Goal: Transaction & Acquisition: Obtain resource

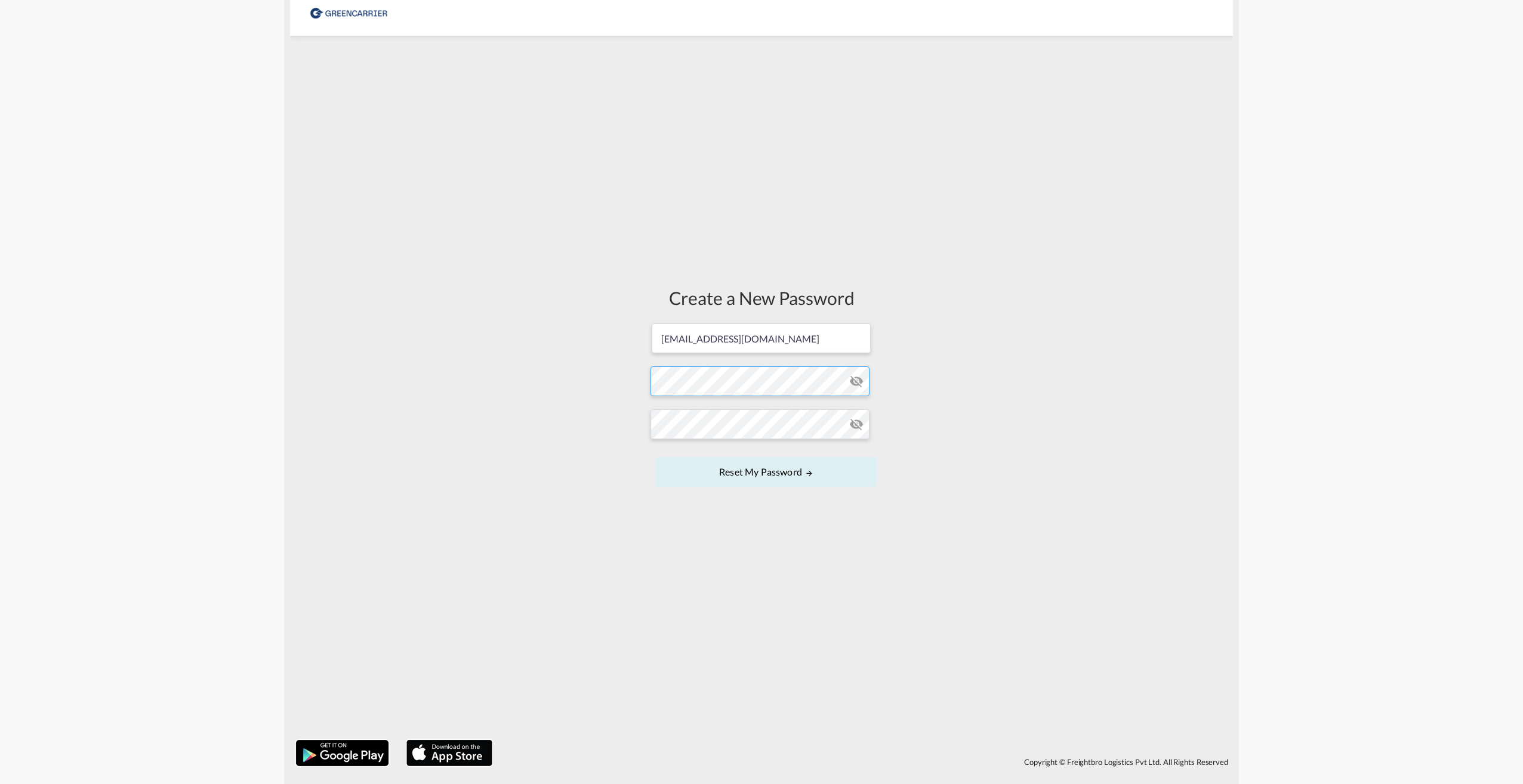
click at [711, 386] on form "[EMAIL_ADDRESS][DOMAIN_NAME] Password must contain the following: A special cha…" at bounding box center [762, 406] width 222 height 168
click at [679, 459] on form "[EMAIL_ADDRESS][DOMAIN_NAME] Password must contain the following: A special cha…" at bounding box center [762, 406] width 222 height 168
click at [747, 388] on form "[EMAIL_ADDRESS][DOMAIN_NAME] Password must contain the following: A special cha…" at bounding box center [762, 406] width 222 height 168
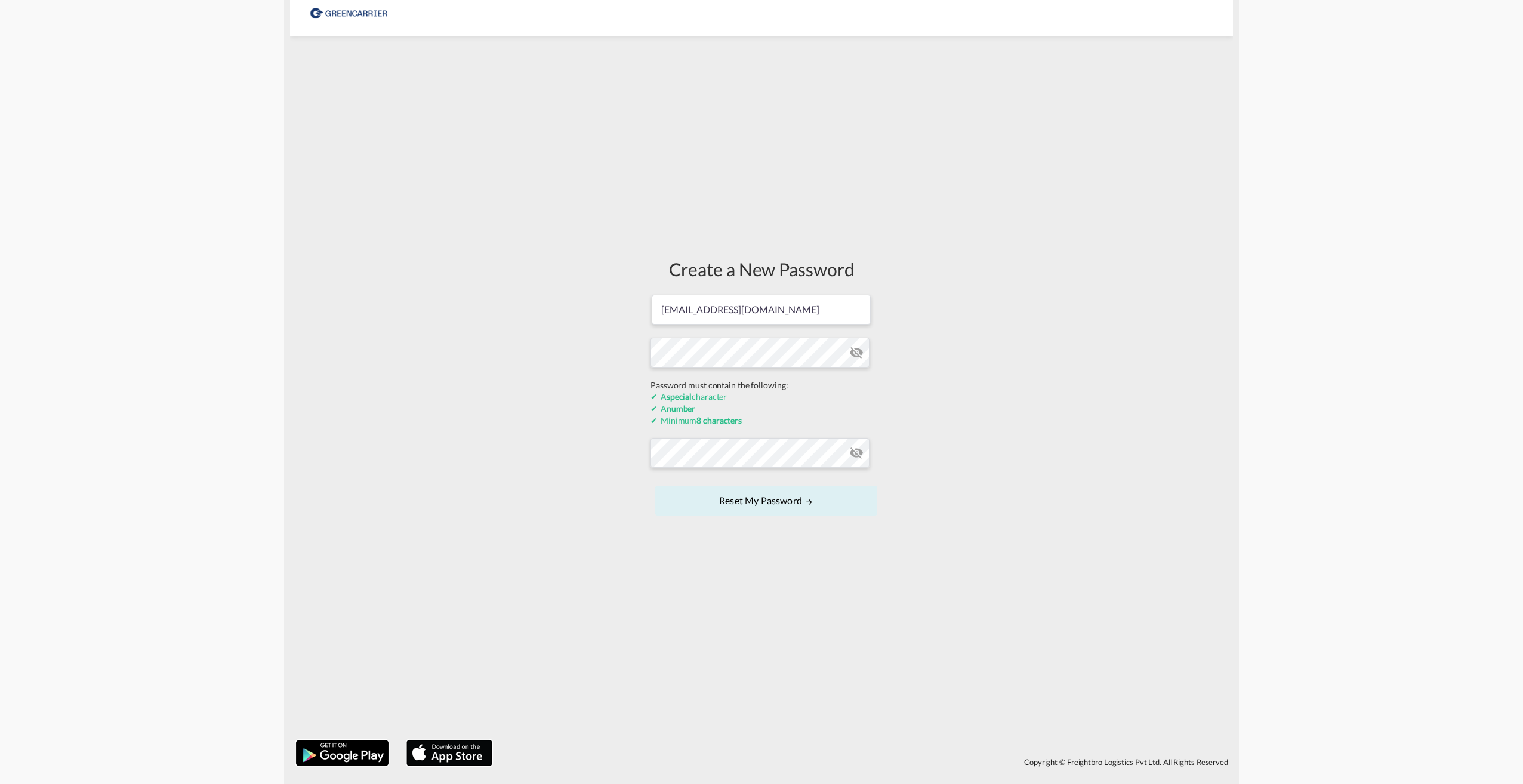
click at [855, 355] on form "[EMAIL_ADDRESS][DOMAIN_NAME] Password must contain the following: A special cha…" at bounding box center [762, 406] width 222 height 225
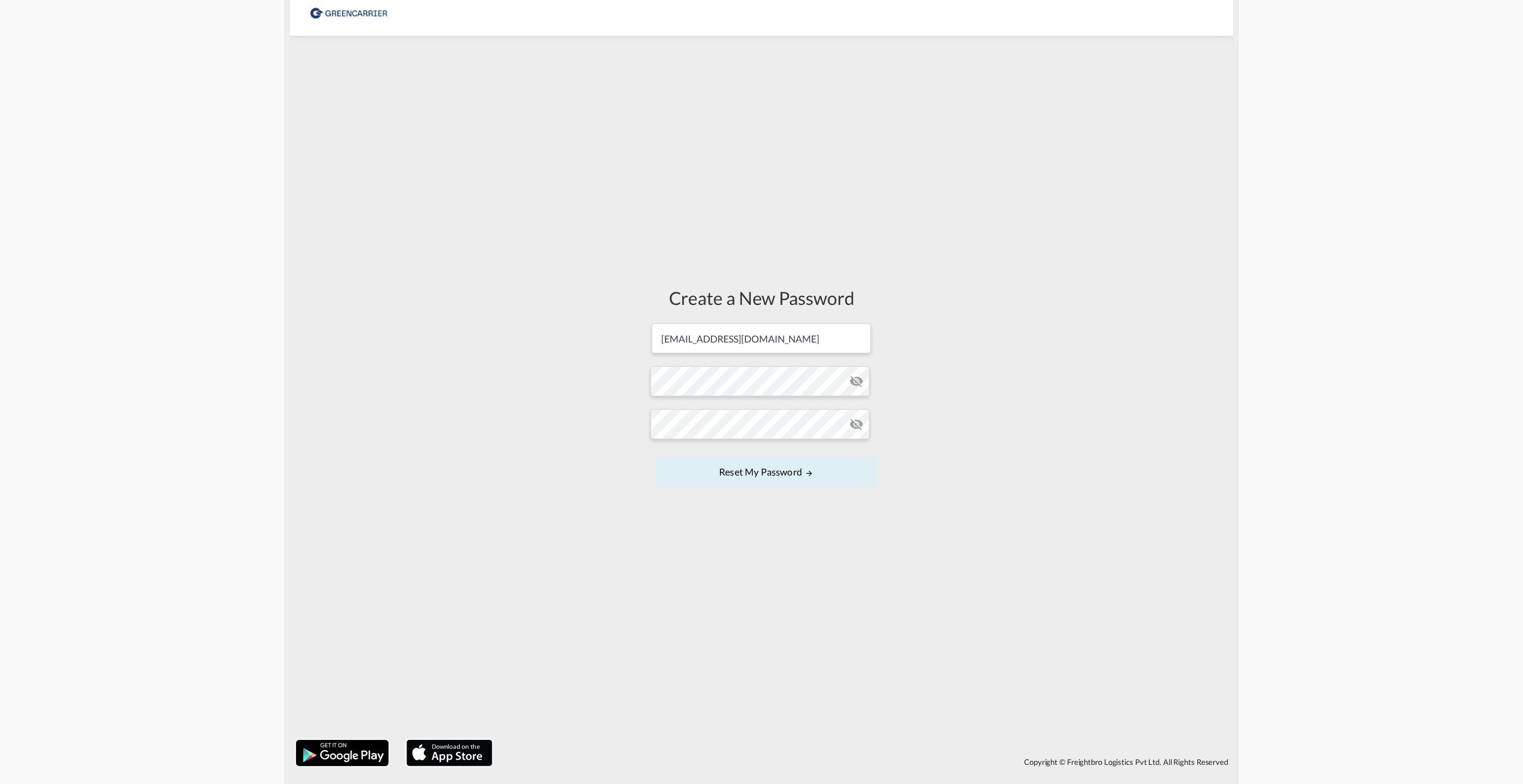
click at [852, 383] on md-icon "icon-eye-off" at bounding box center [856, 381] width 14 height 14
click at [856, 424] on md-icon "icon-eye-off" at bounding box center [856, 424] width 14 height 14
click at [758, 467] on button "Reset my password" at bounding box center [766, 472] width 222 height 30
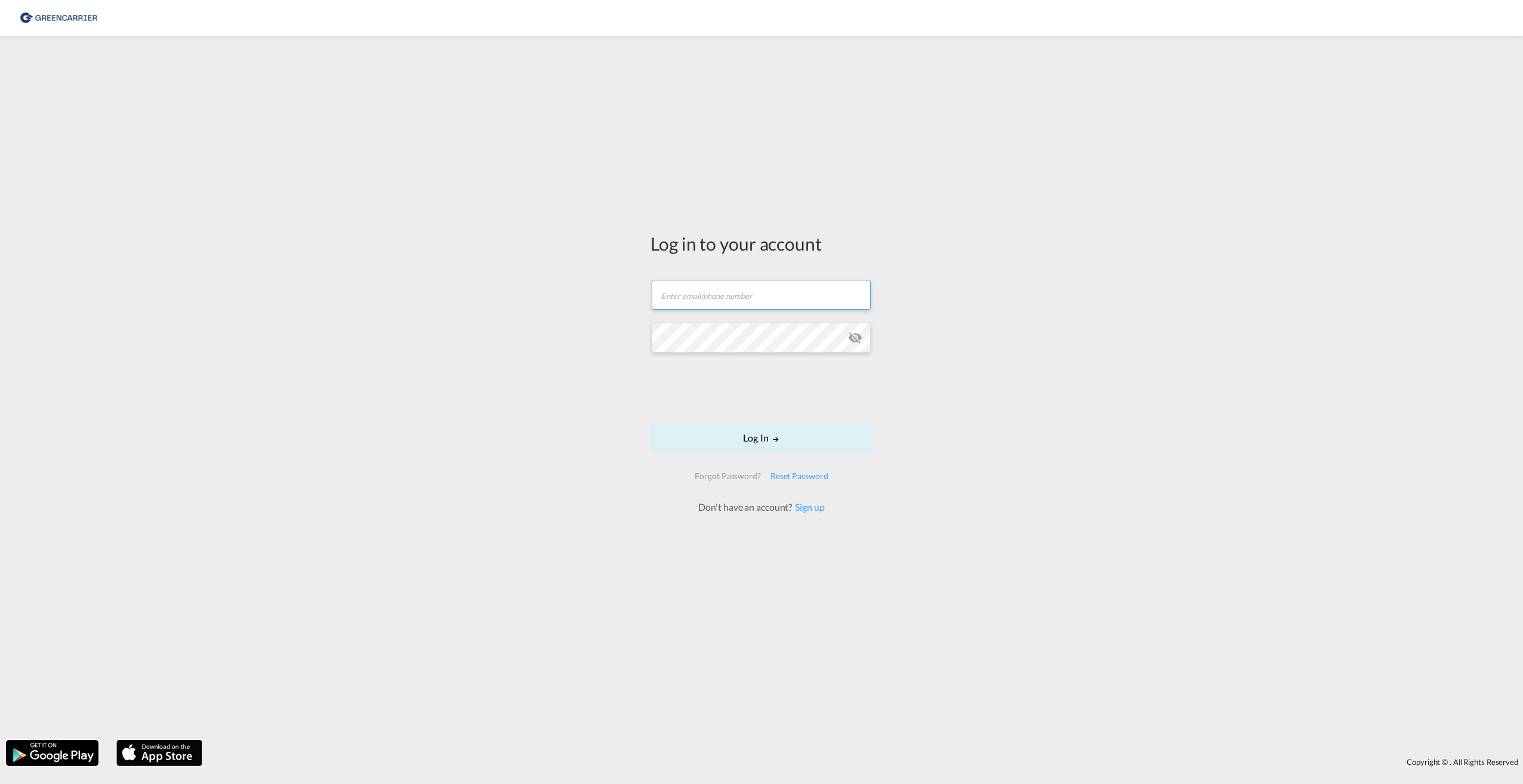
click at [694, 297] on input "text" at bounding box center [761, 295] width 219 height 30
type input "[EMAIL_ADDRESS][DOMAIN_NAME]"
click at [761, 435] on button "Log In" at bounding box center [762, 438] width 222 height 30
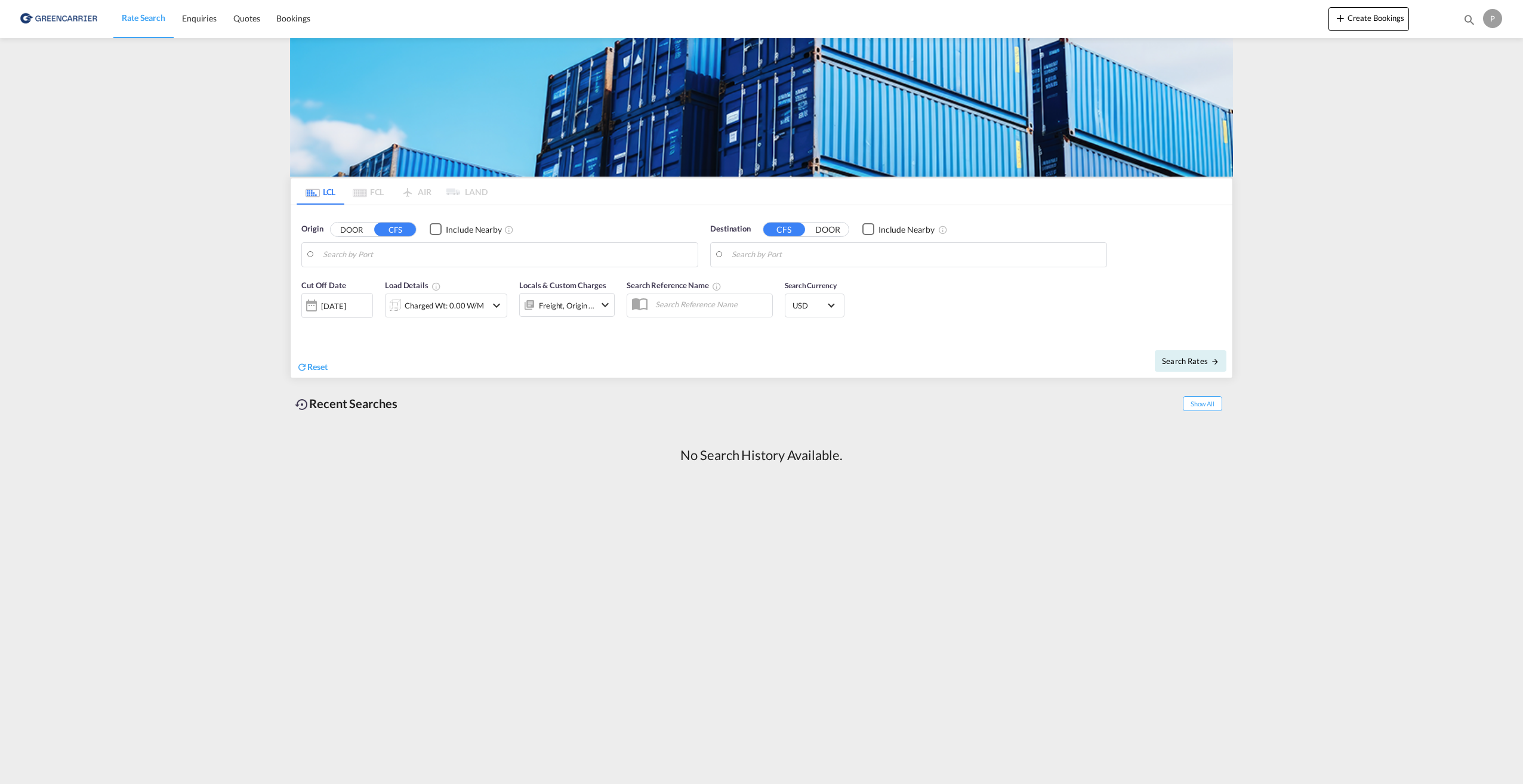
click at [346, 258] on input "Search by Port" at bounding box center [507, 254] width 369 height 18
click at [377, 285] on div "[GEOGRAPHIC_DATA] ( [GEOGRAPHIC_DATA] ) [GEOGRAPHIC_DATA] FIHEL" at bounding box center [415, 291] width 227 height 43
type input "[GEOGRAPHIC_DATA] ([GEOGRAPHIC_DATA]), [GEOGRAPHIC_DATA]"
click at [785, 255] on input "Search by Port" at bounding box center [916, 254] width 369 height 18
click at [791, 398] on div "San A ntonio [GEOGRAPHIC_DATA] CLSAI" at bounding box center [824, 394] width 227 height 36
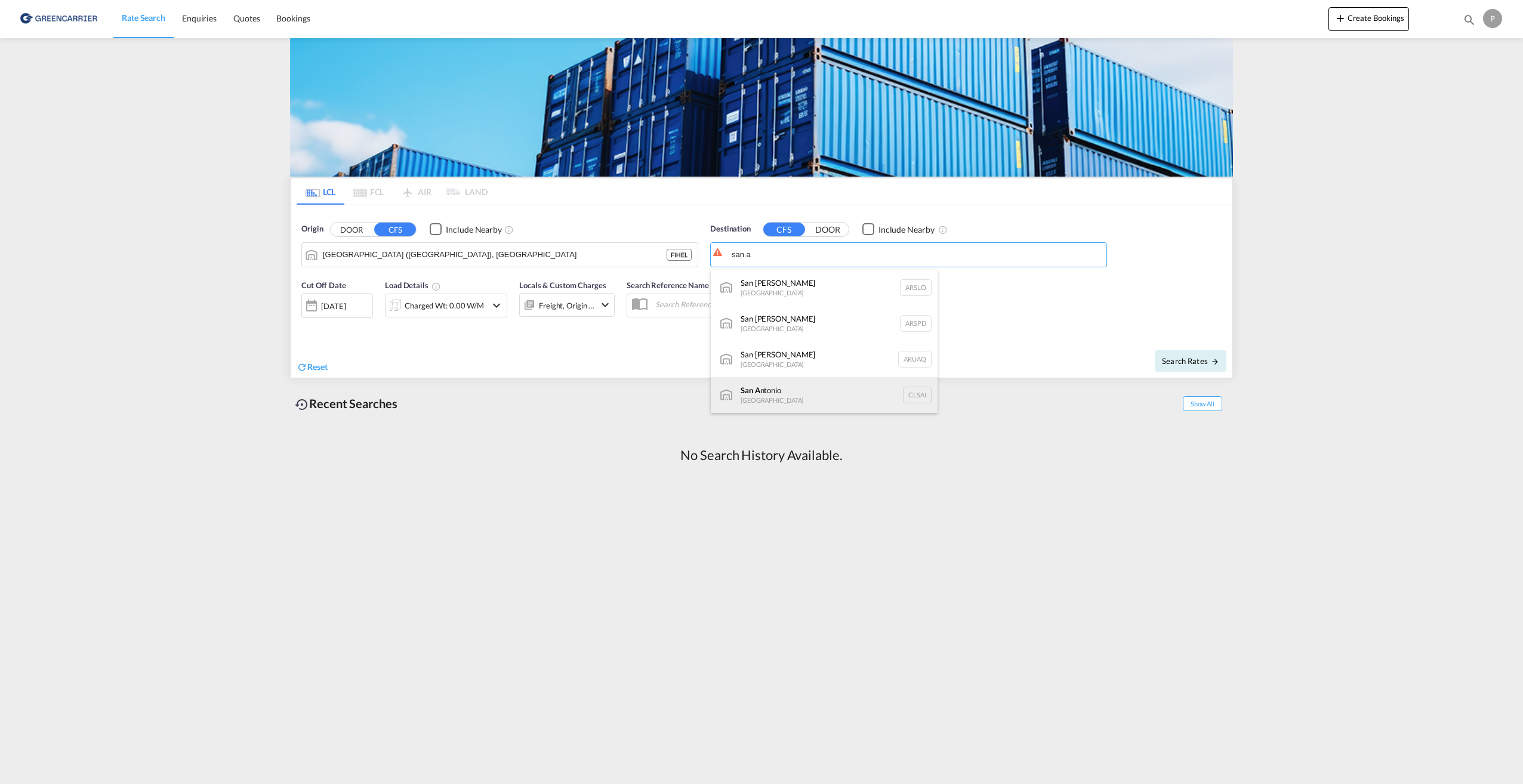
type input "San Antonio, CLSAI"
click at [346, 308] on div "[DATE]" at bounding box center [333, 306] width 25 height 10
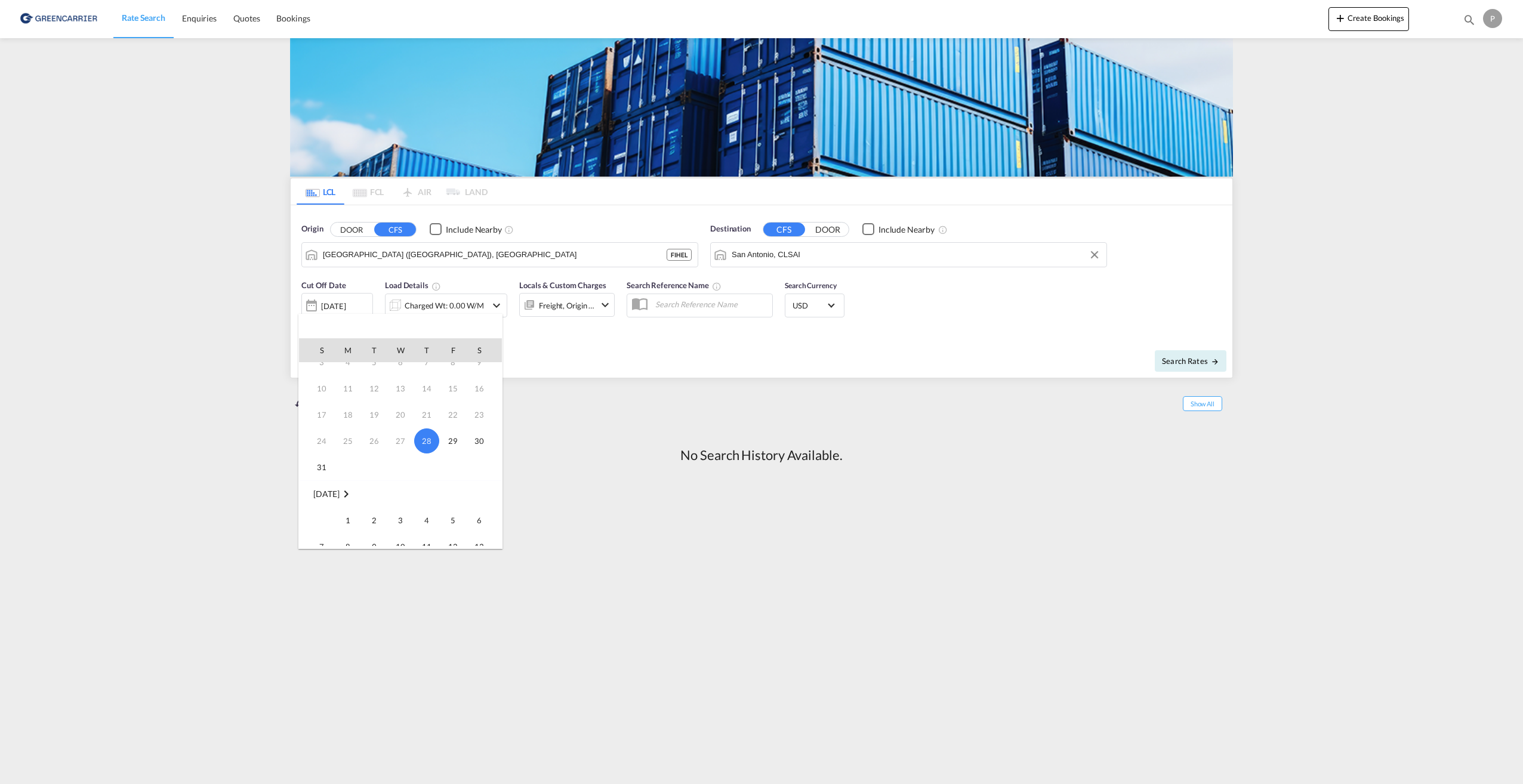
scroll to position [60, 0]
click at [431, 503] on span "4" at bounding box center [426, 501] width 24 height 24
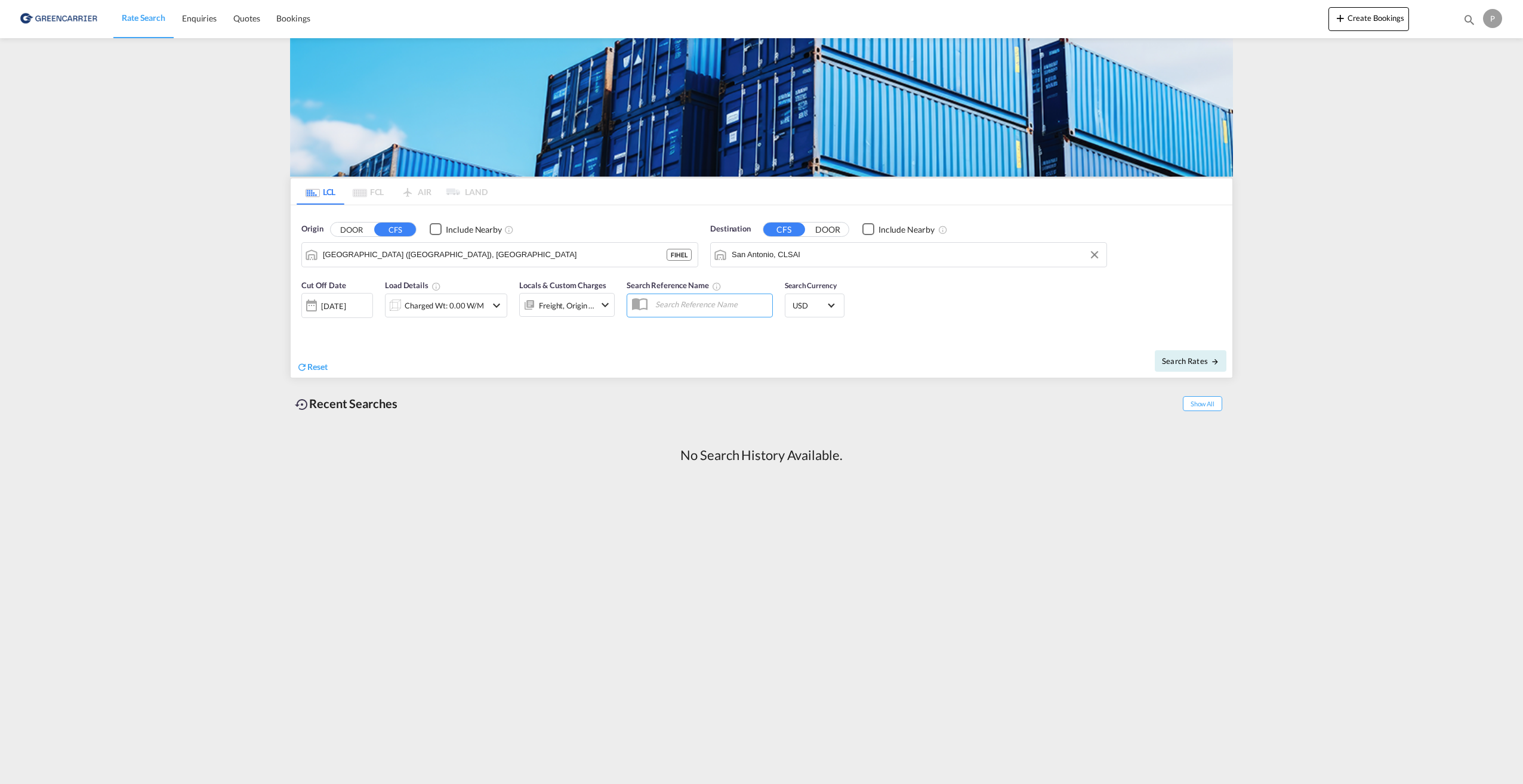
click at [608, 304] on md-icon "icon-chevron-down" at bounding box center [605, 305] width 14 height 14
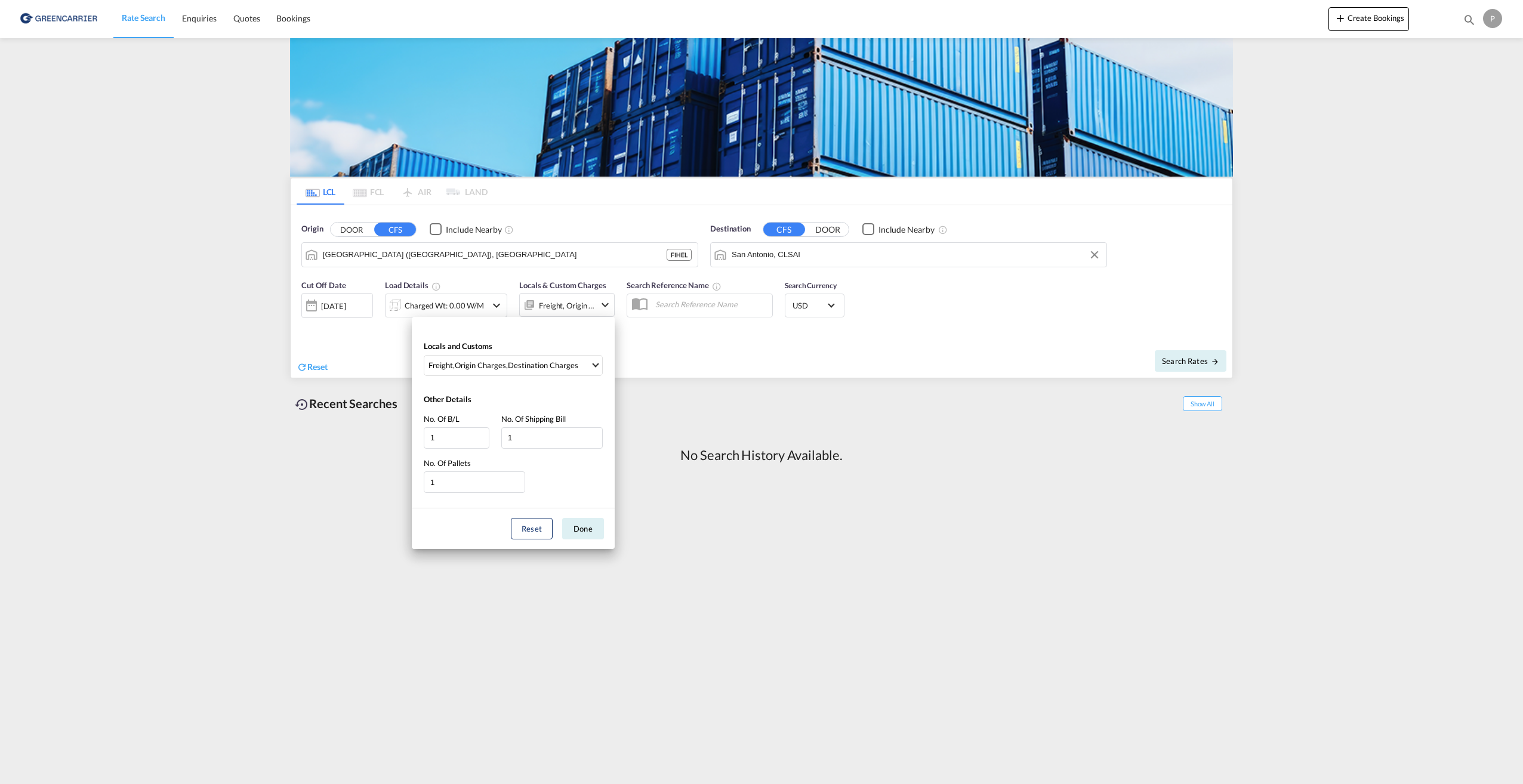
click at [677, 352] on div "Locals and Customs Freight , Origin Charges , Destination Charges Clear All Sel…" at bounding box center [762, 392] width 1523 height 784
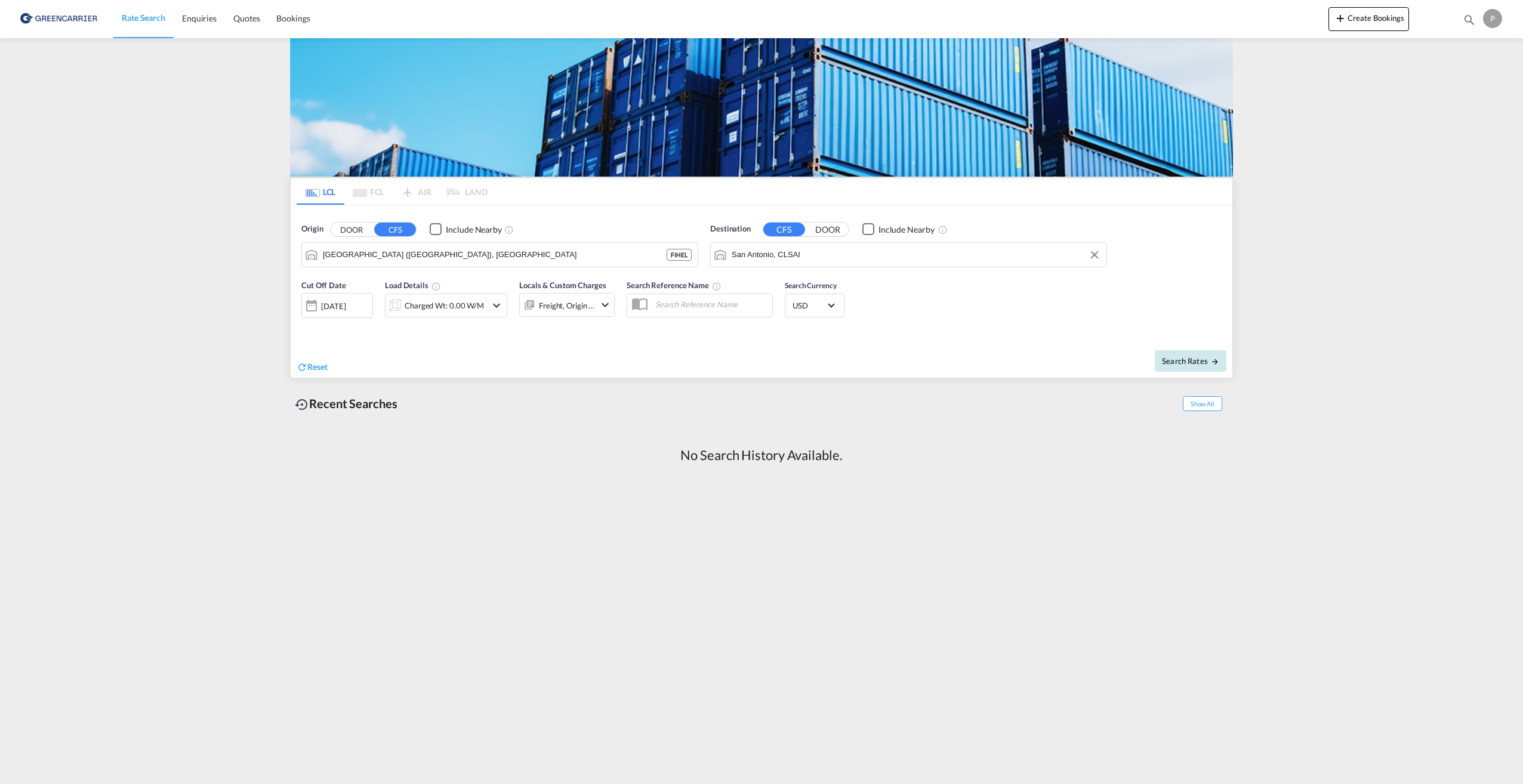
click at [1213, 364] on md-icon "icon-arrow-right" at bounding box center [1215, 361] width 8 height 8
click at [428, 306] on div "Charged Wt: 0.00 W/M" at bounding box center [446, 306] width 80 height 17
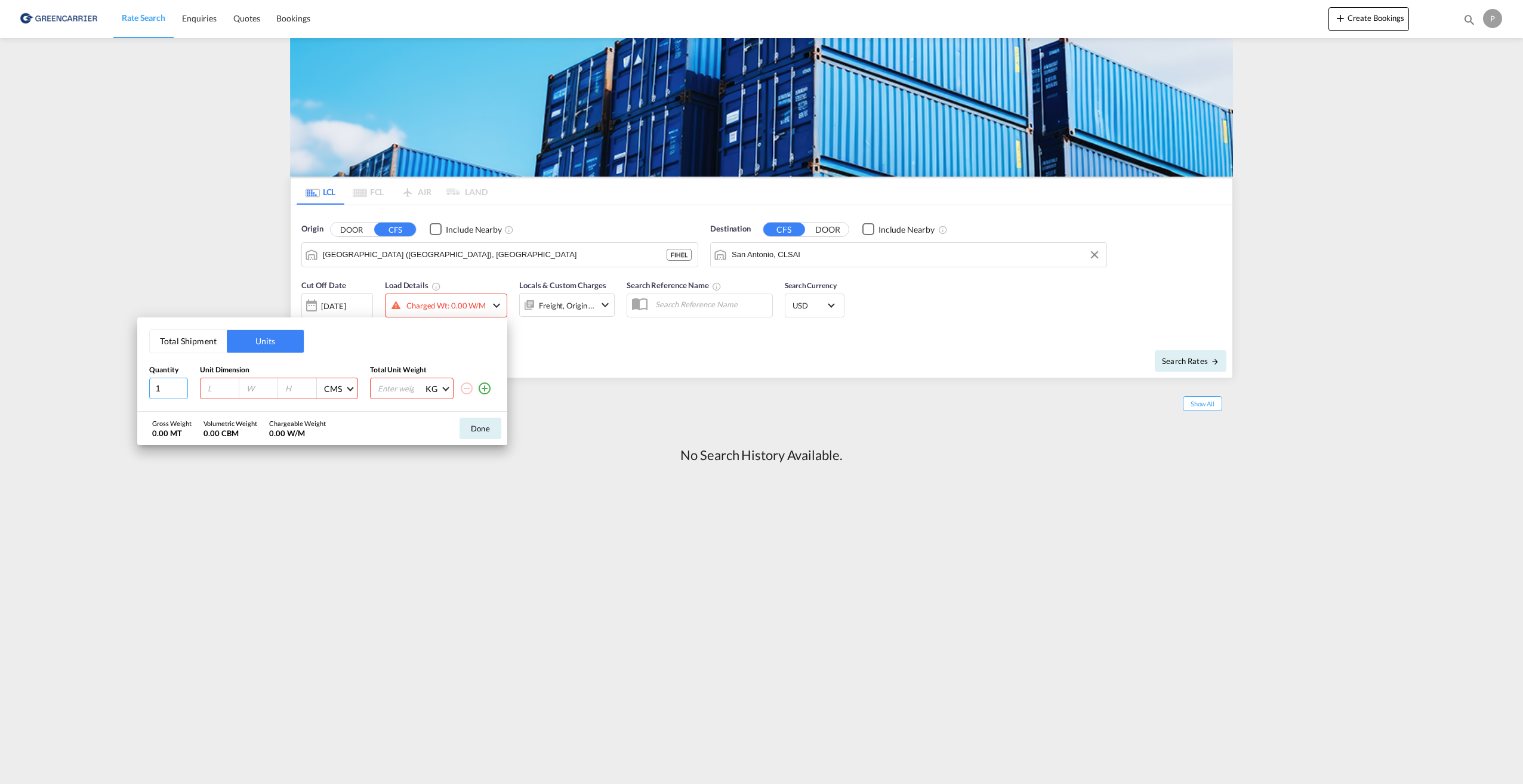
click at [168, 386] on input "1" at bounding box center [168, 388] width 38 height 22
click at [182, 390] on input "1" at bounding box center [168, 388] width 38 height 22
click at [180, 386] on input "2" at bounding box center [168, 388] width 38 height 22
click at [166, 387] on input "2" at bounding box center [168, 388] width 38 height 22
click at [151, 387] on input "2" at bounding box center [168, 388] width 38 height 22
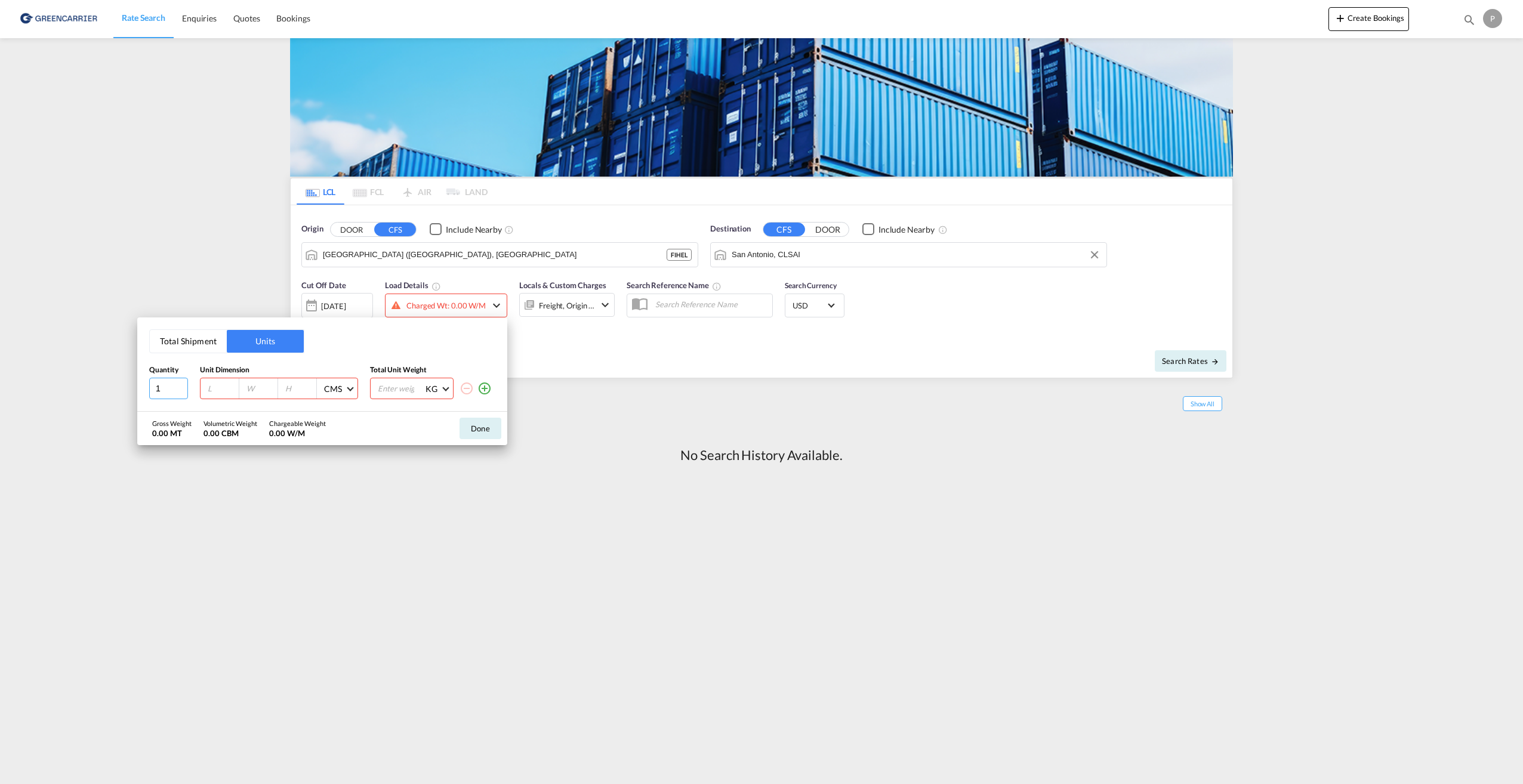
type input "1"
click at [219, 389] on input "number" at bounding box center [222, 388] width 32 height 10
type input "120"
type input "80"
type input "68"
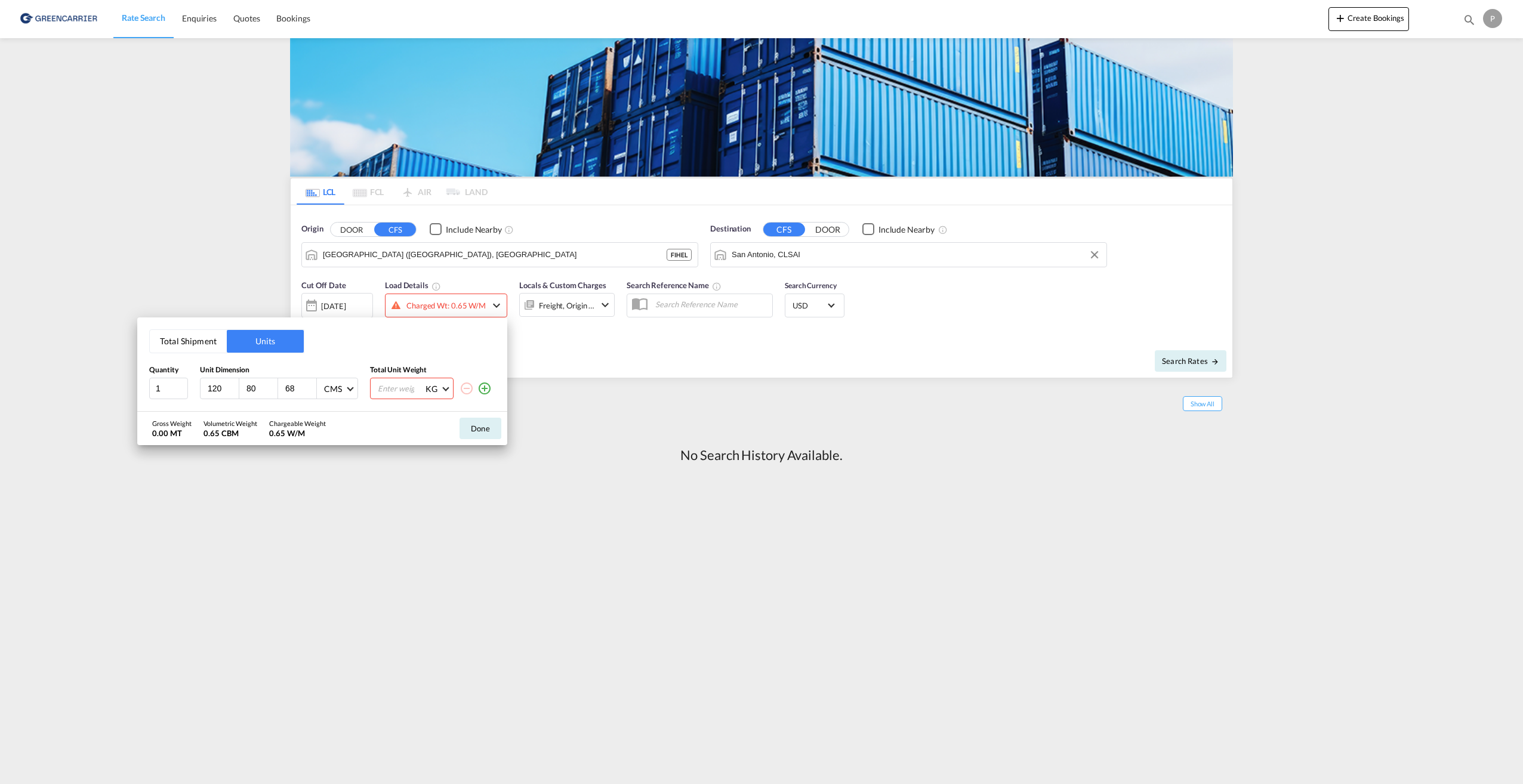
click at [396, 388] on input "number" at bounding box center [400, 388] width 48 height 20
type input "265"
click at [486, 390] on md-icon "icon-plus-circle-outline" at bounding box center [484, 388] width 14 height 14
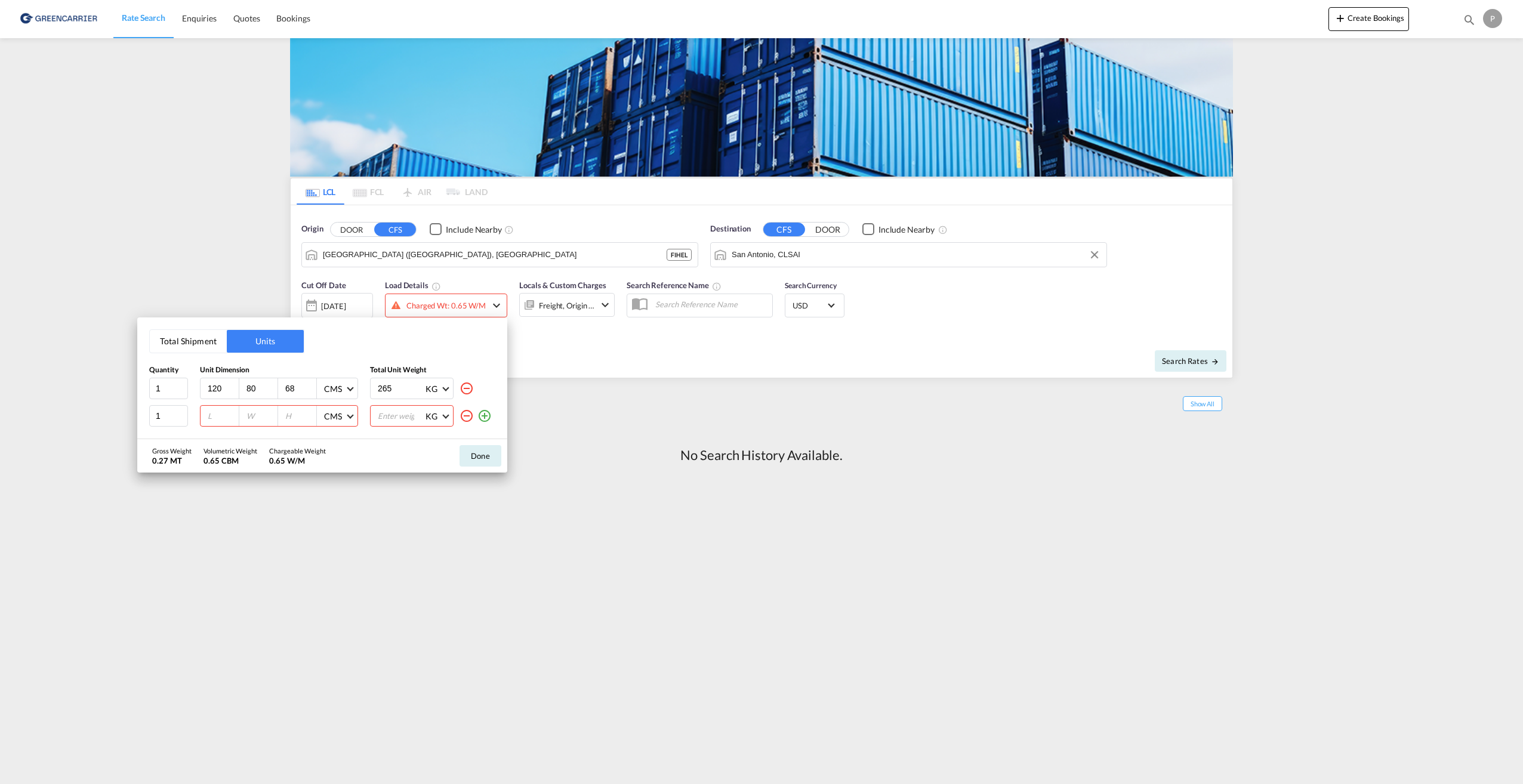
click at [219, 419] on input "number" at bounding box center [222, 416] width 32 height 10
type input "120"
type input "9"
type input "80"
type input "68"
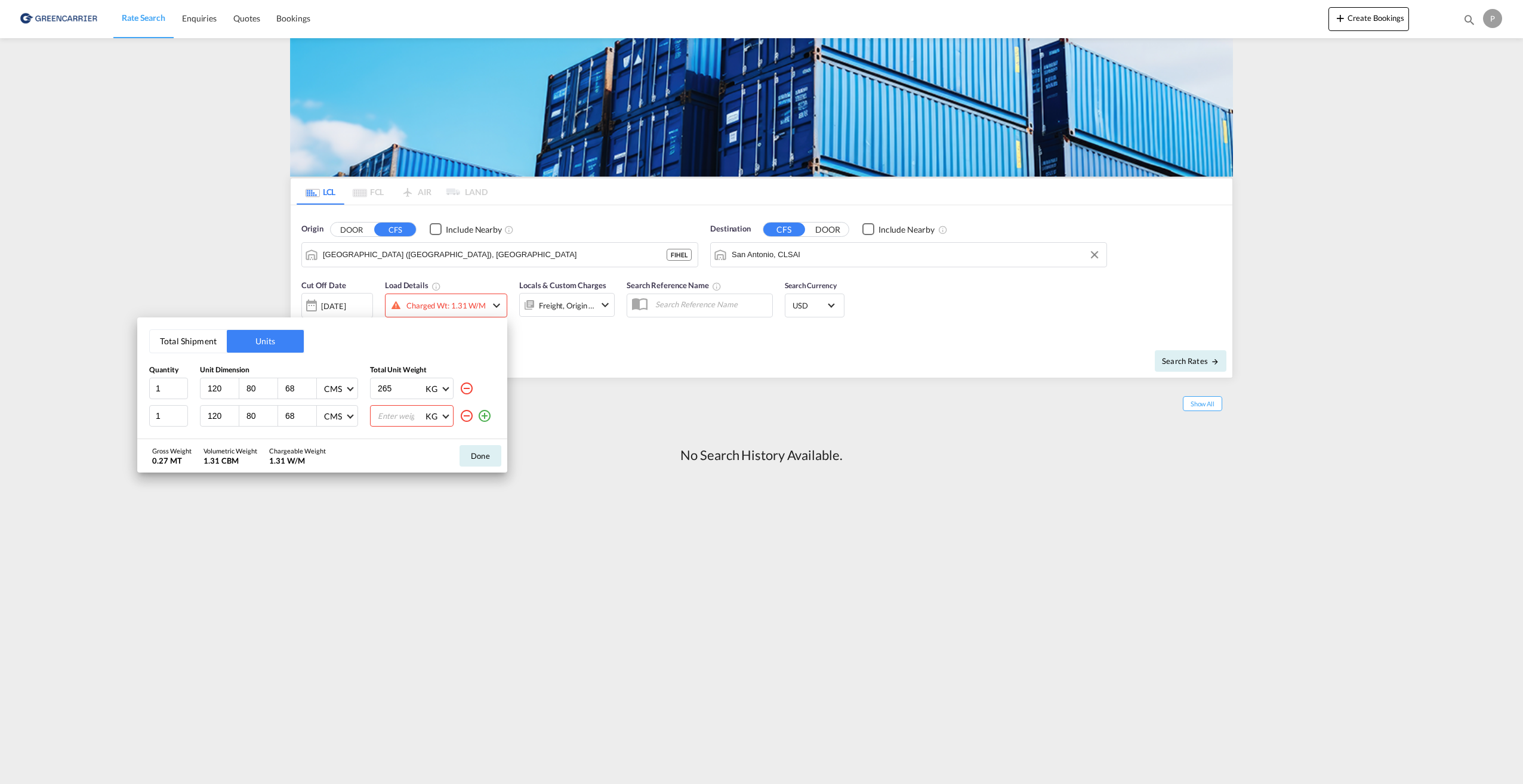
click at [398, 417] on input "number" at bounding box center [400, 415] width 48 height 20
type input "166"
click at [473, 452] on button "Done" at bounding box center [481, 456] width 42 height 22
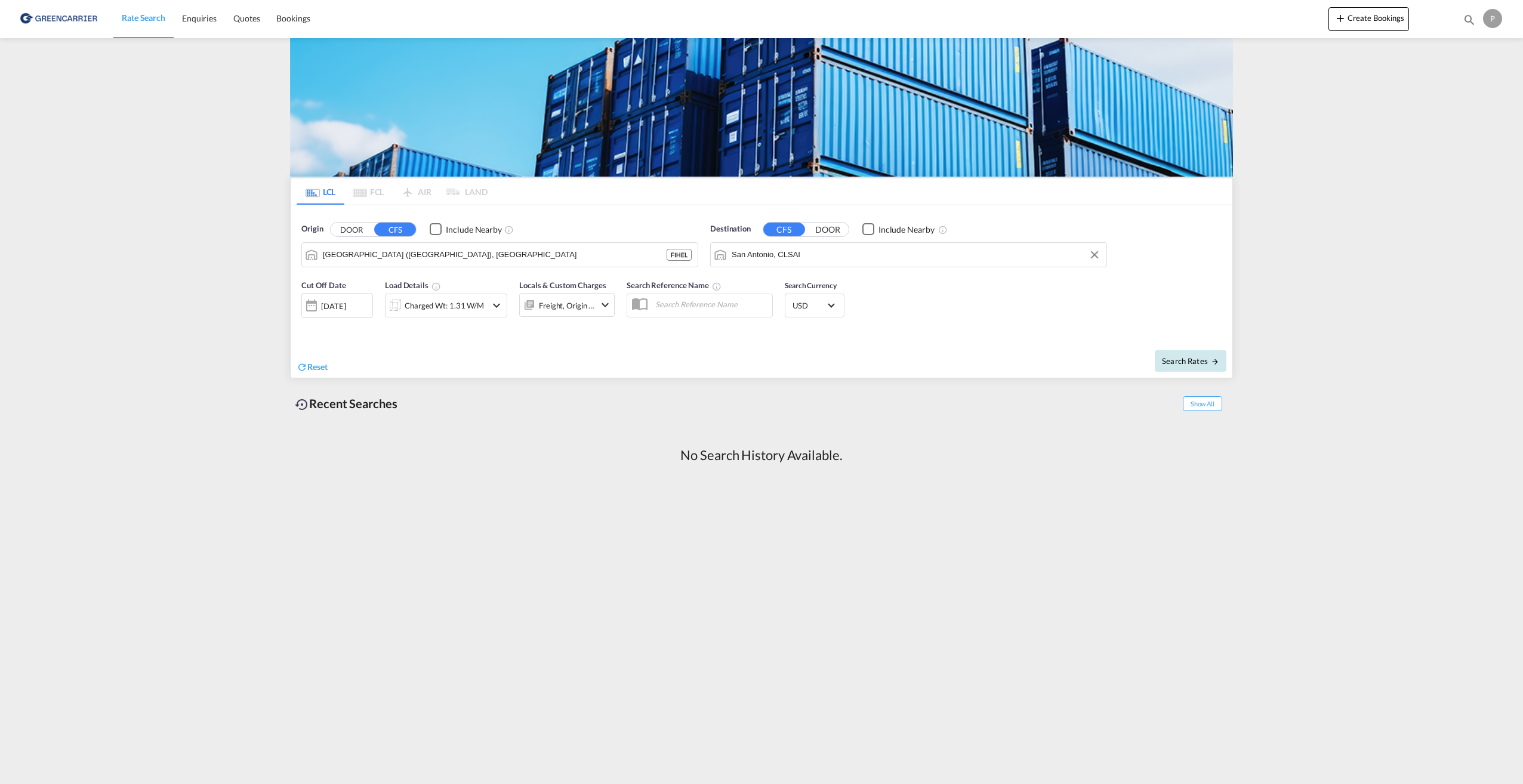
click at [1199, 363] on span "Search Rates" at bounding box center [1190, 360] width 57 height 10
type input "FIHEL to CLSAI / [DATE]"
